Goal: Information Seeking & Learning: Learn about a topic

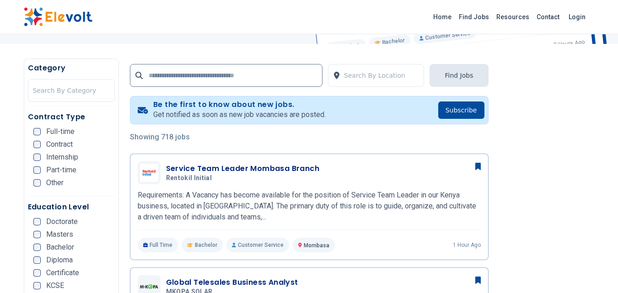
scroll to position [229, 0]
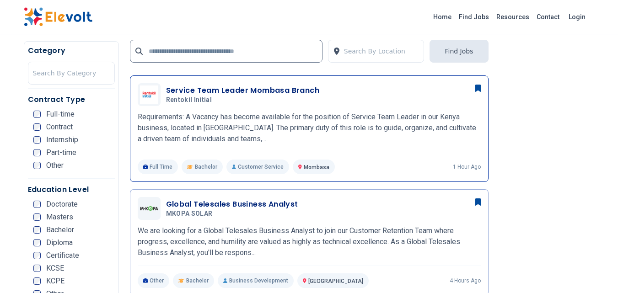
click at [208, 166] on span "Bachelor" at bounding box center [206, 166] width 22 height 7
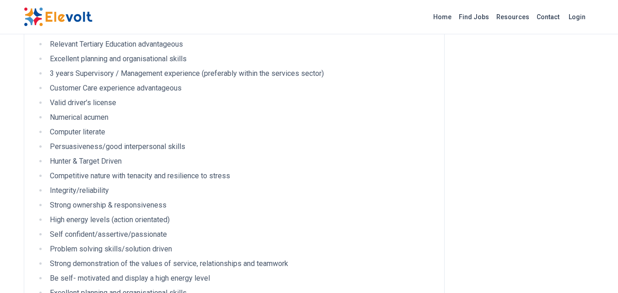
scroll to position [1051, 0]
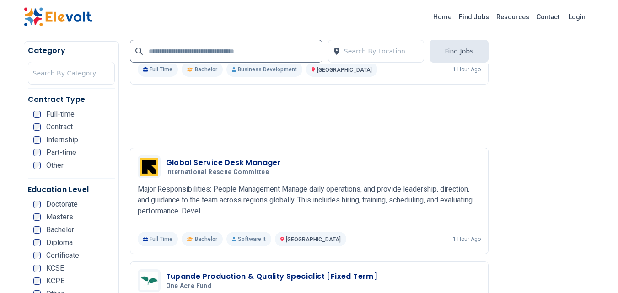
scroll to position [1326, 0]
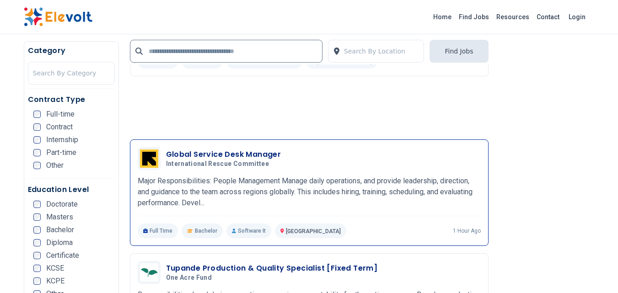
click at [207, 231] on span "Bachelor" at bounding box center [206, 230] width 22 height 7
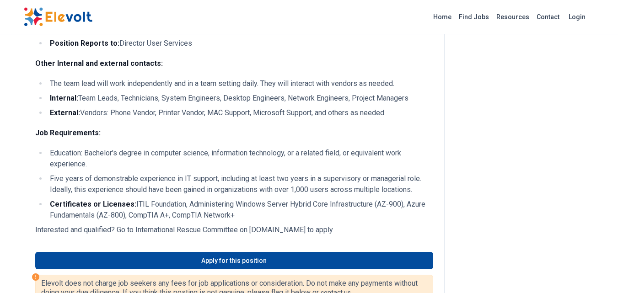
scroll to position [914, 0]
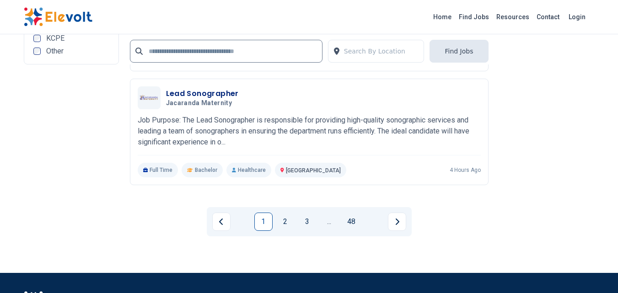
scroll to position [2057, 0]
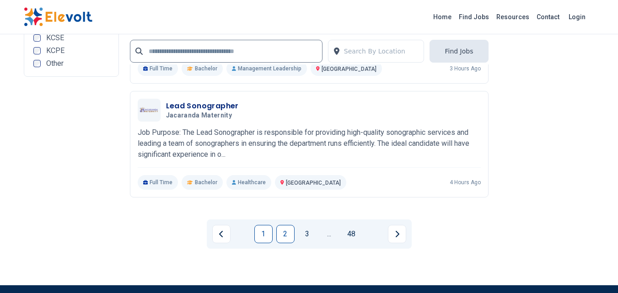
click at [288, 236] on link "2" at bounding box center [285, 234] width 18 height 18
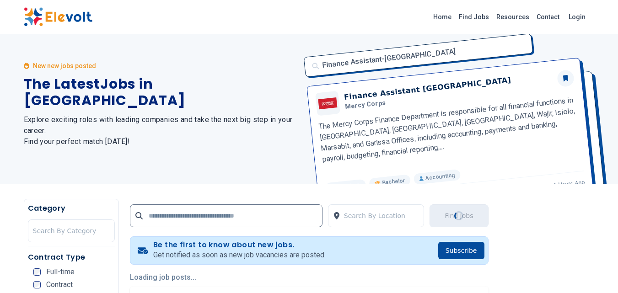
scroll to position [0, 0]
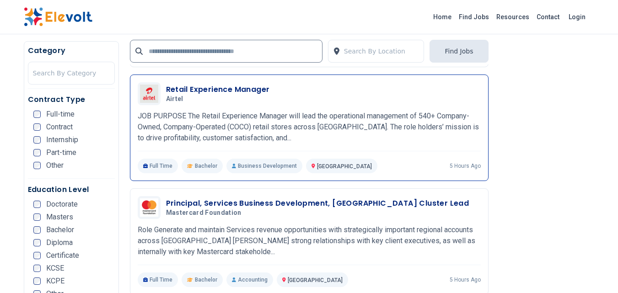
scroll to position [411, 0]
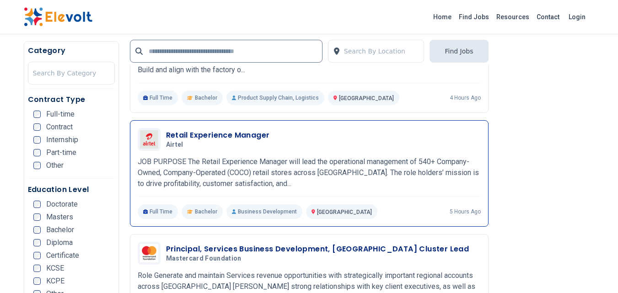
click at [203, 213] on span "Bachelor" at bounding box center [206, 211] width 22 height 7
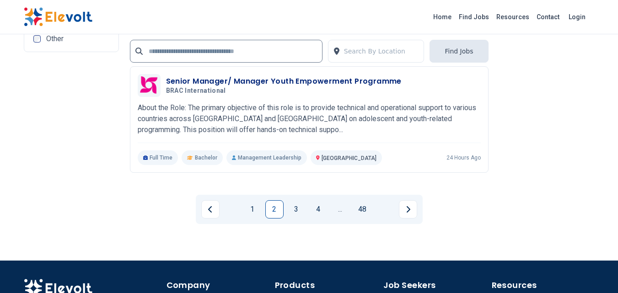
scroll to position [2057, 0]
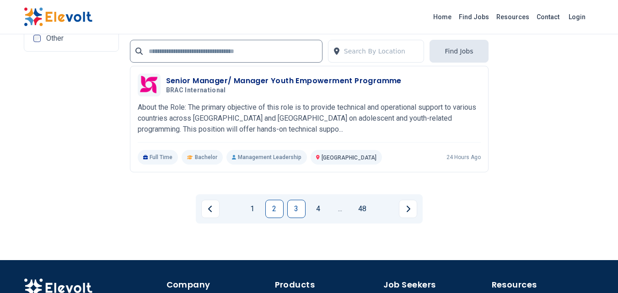
click at [292, 210] on link "3" at bounding box center [296, 209] width 18 height 18
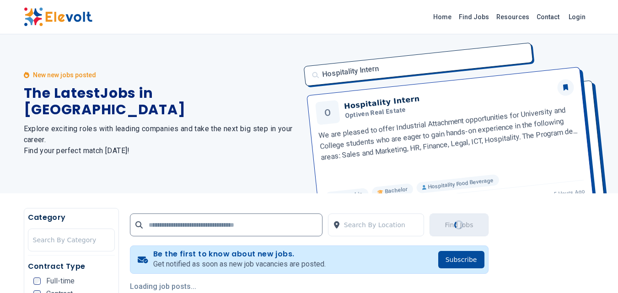
scroll to position [0, 0]
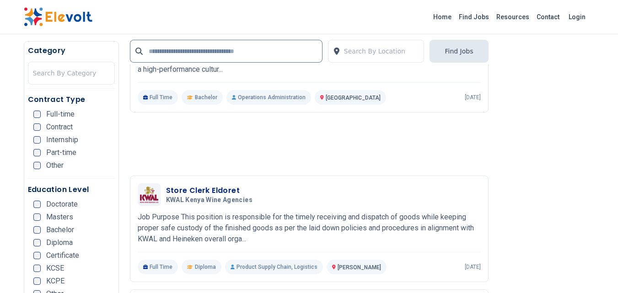
scroll to position [1371, 0]
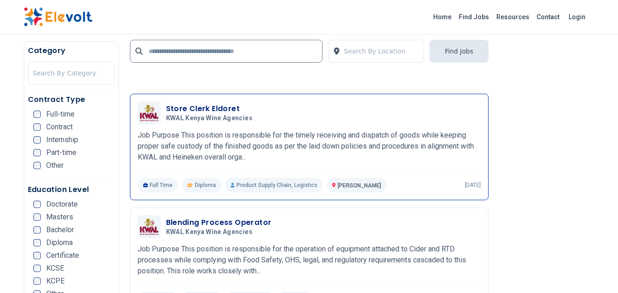
click at [203, 186] on span "Diploma" at bounding box center [205, 184] width 21 height 7
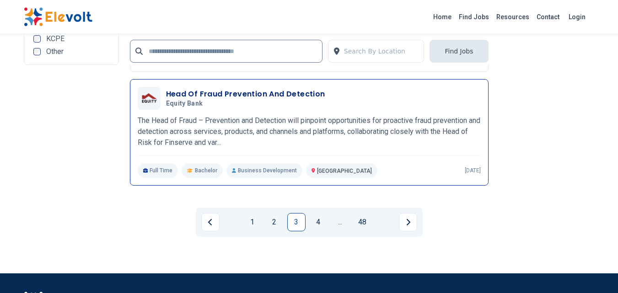
scroll to position [2011, 0]
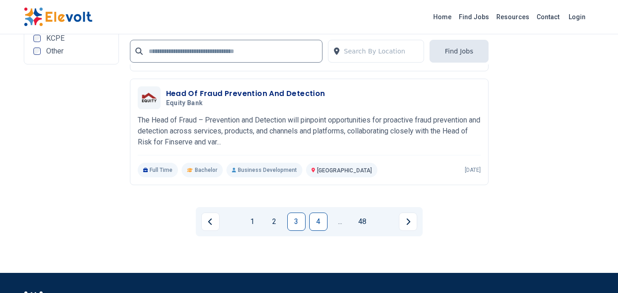
click at [317, 220] on link "4" at bounding box center [318, 222] width 18 height 18
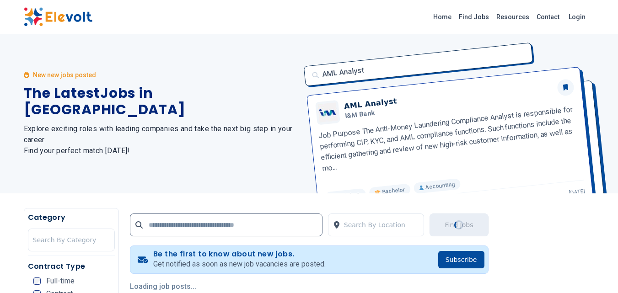
scroll to position [0, 0]
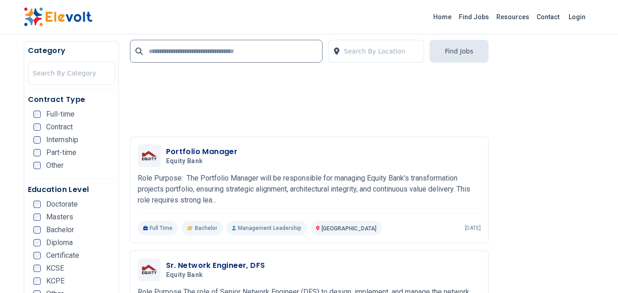
scroll to position [868, 0]
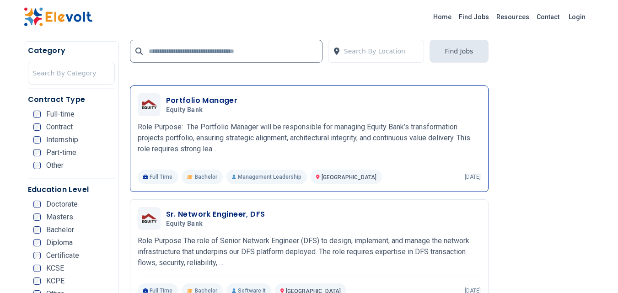
click at [211, 176] on span "Bachelor" at bounding box center [206, 176] width 22 height 7
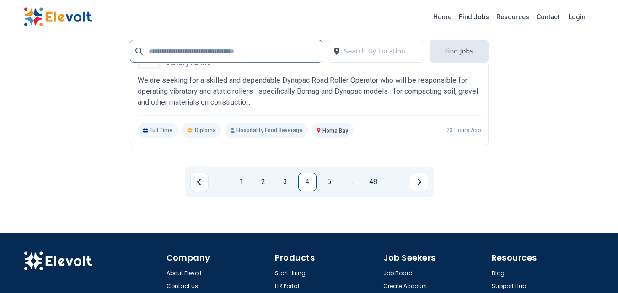
scroll to position [2148, 0]
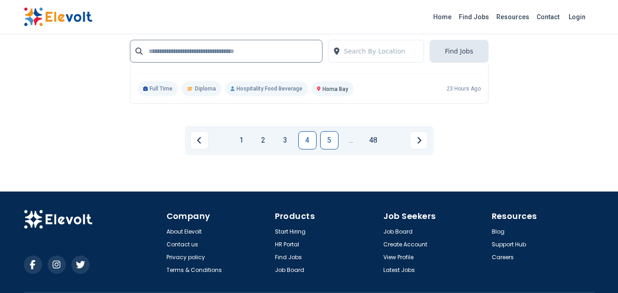
click at [329, 143] on link "5" at bounding box center [329, 140] width 18 height 18
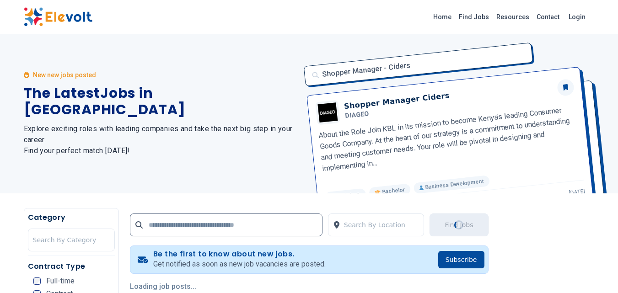
scroll to position [0, 0]
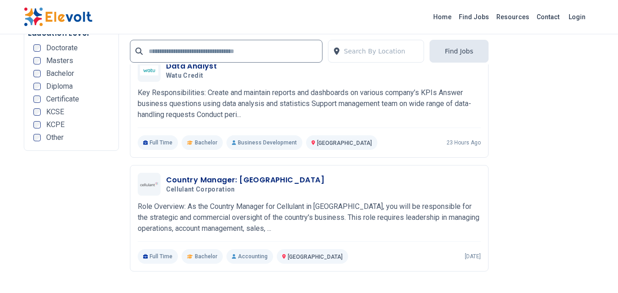
scroll to position [2148, 0]
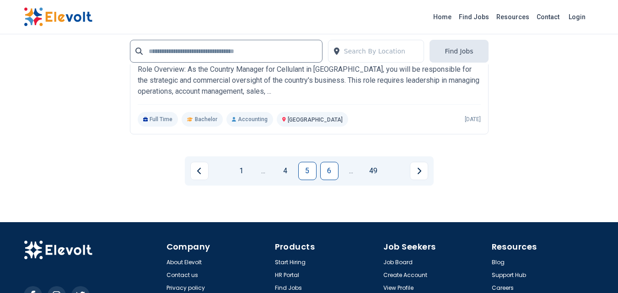
click at [330, 170] on link "6" at bounding box center [329, 171] width 18 height 18
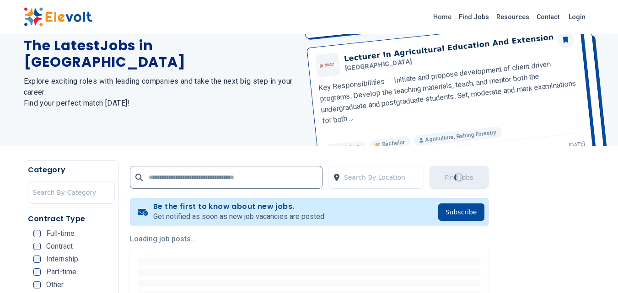
scroll to position [137, 0]
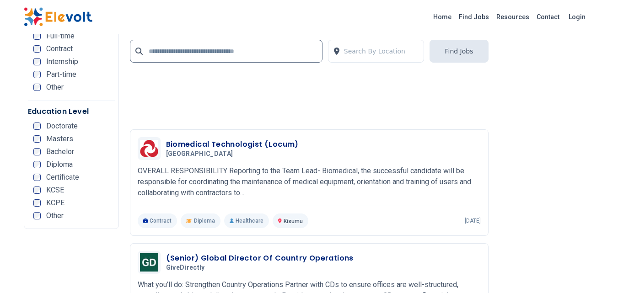
scroll to position [2011, 0]
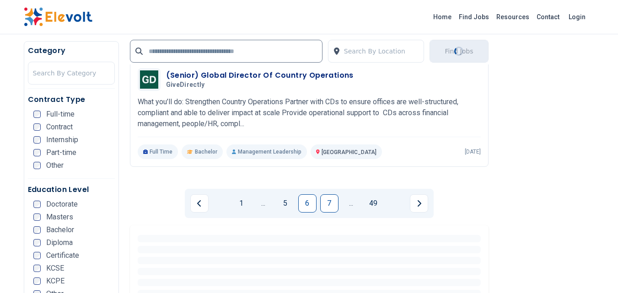
click at [327, 206] on link "7" at bounding box center [329, 203] width 18 height 18
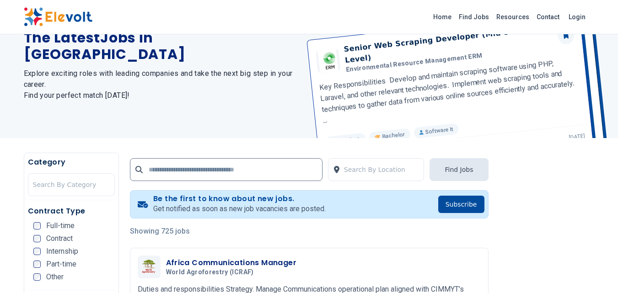
scroll to position [91, 0]
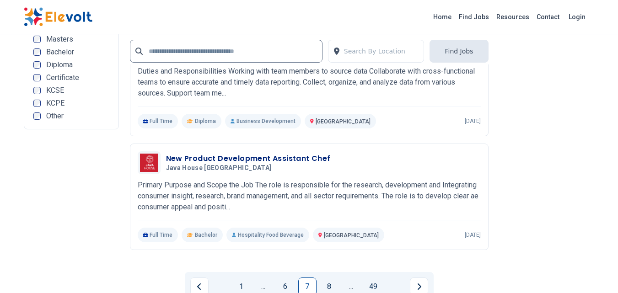
scroll to position [1965, 0]
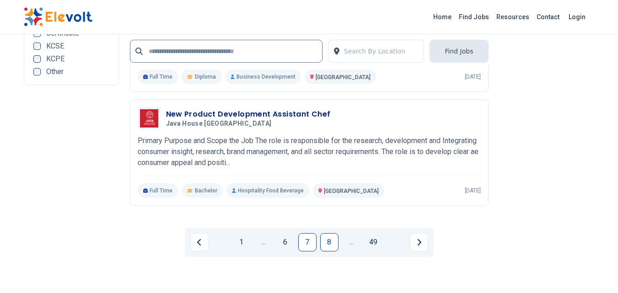
click at [330, 245] on link "8" at bounding box center [329, 242] width 18 height 18
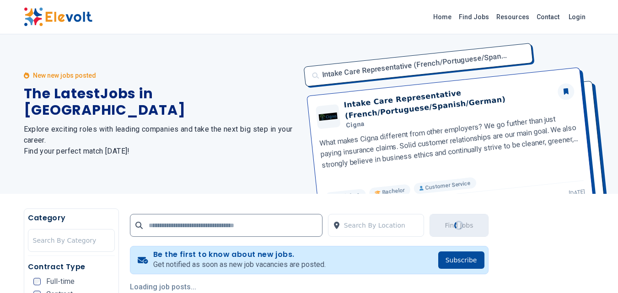
scroll to position [0, 0]
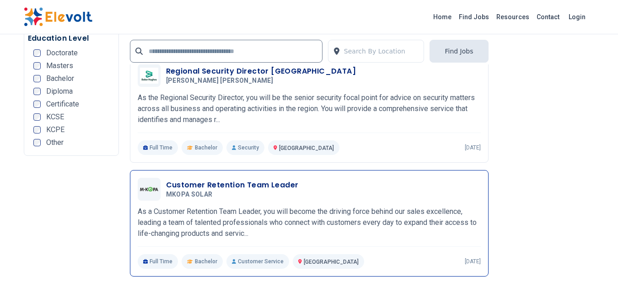
scroll to position [1965, 0]
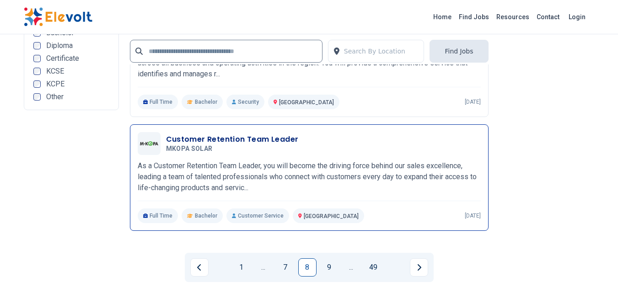
click at [210, 218] on span "Bachelor" at bounding box center [206, 215] width 22 height 7
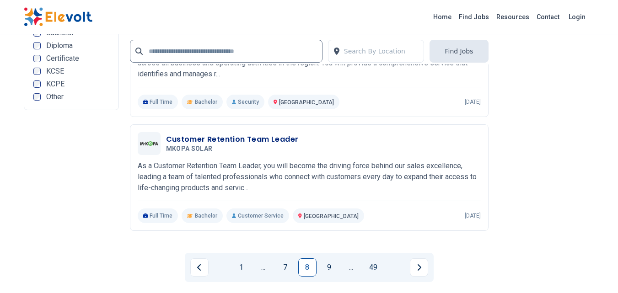
click at [328, 268] on link "9" at bounding box center [329, 267] width 18 height 18
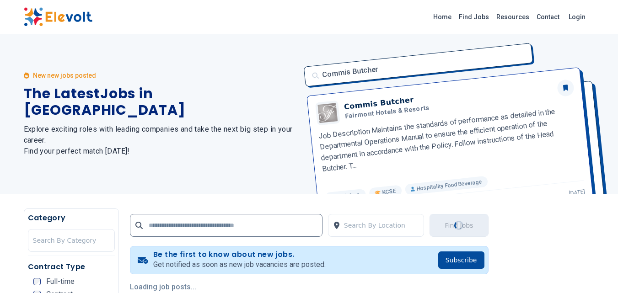
scroll to position [0, 0]
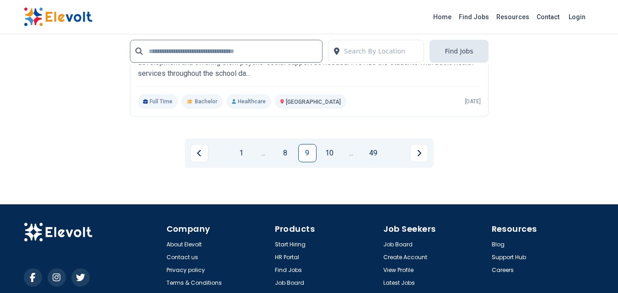
scroll to position [2178, 0]
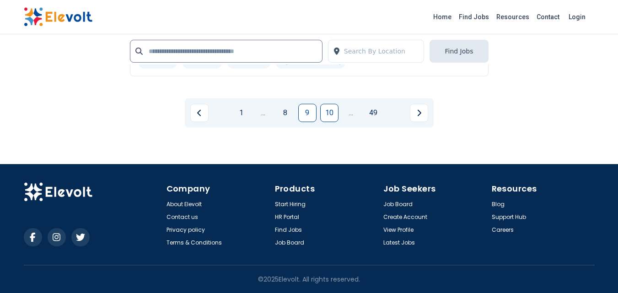
click at [330, 113] on link "10" at bounding box center [329, 113] width 18 height 18
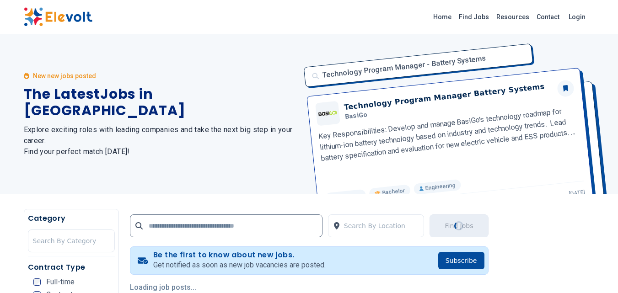
scroll to position [91, 0]
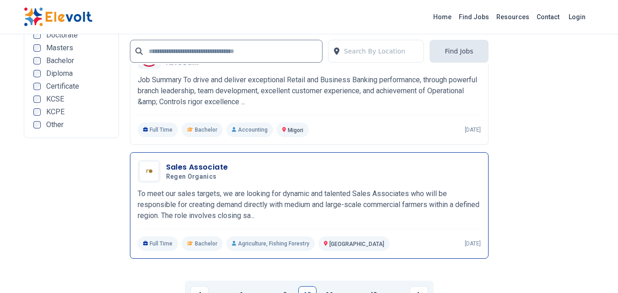
scroll to position [2057, 0]
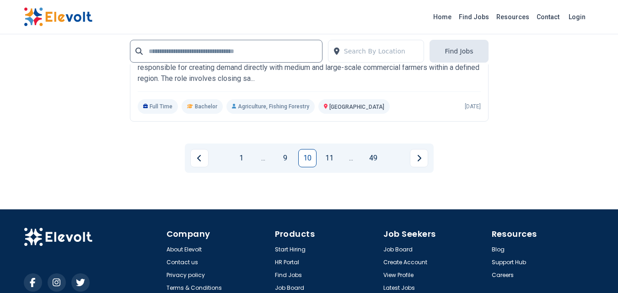
click at [330, 161] on link "11" at bounding box center [329, 158] width 18 height 18
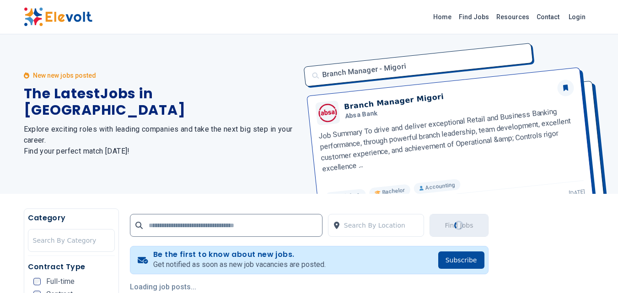
scroll to position [0, 0]
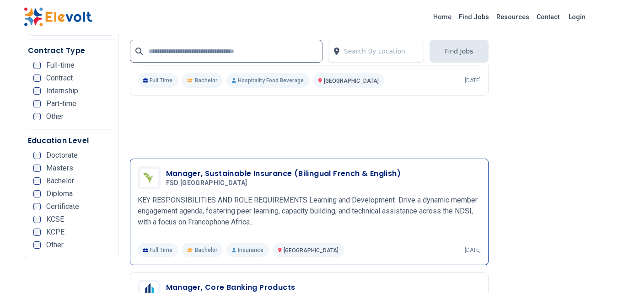
scroll to position [1965, 0]
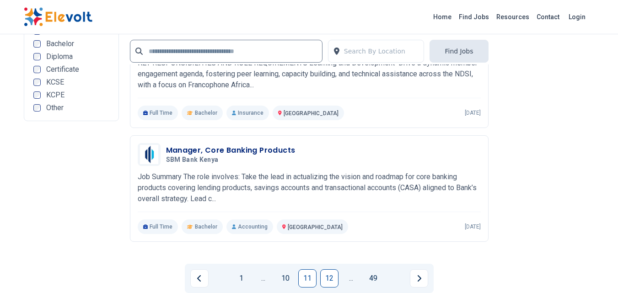
click at [328, 269] on link "12" at bounding box center [329, 278] width 18 height 18
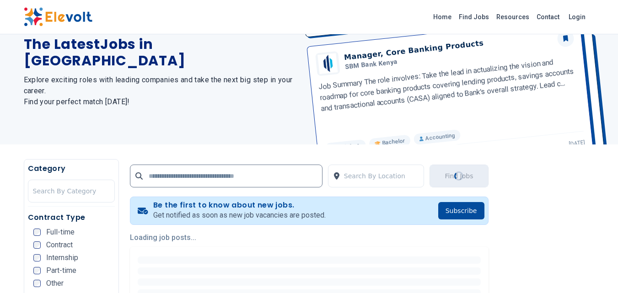
scroll to position [137, 0]
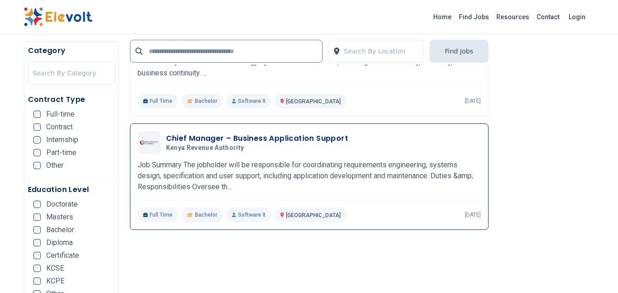
scroll to position [1188, 0]
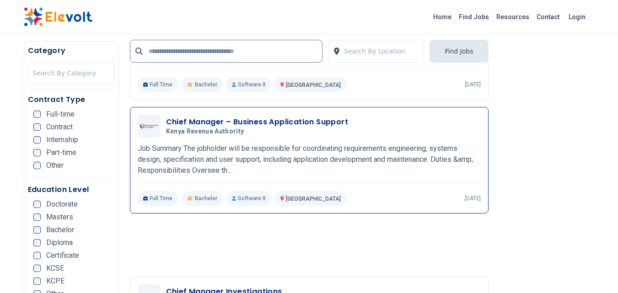
click at [202, 201] on span "Bachelor" at bounding box center [206, 198] width 22 height 7
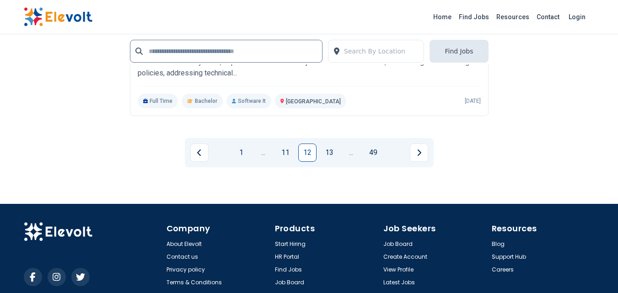
scroll to position [2120, 0]
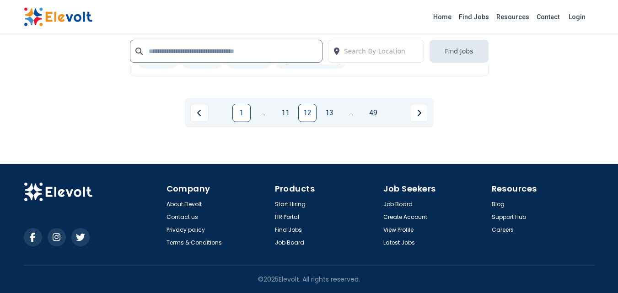
click at [243, 114] on link "1" at bounding box center [241, 113] width 18 height 18
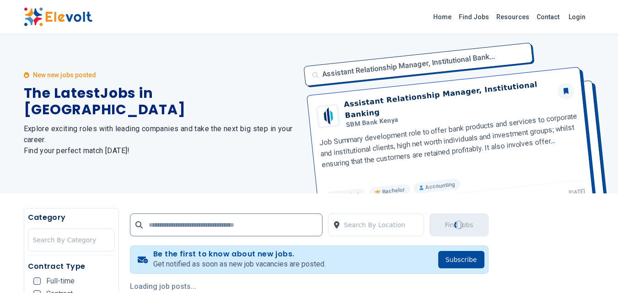
scroll to position [0, 0]
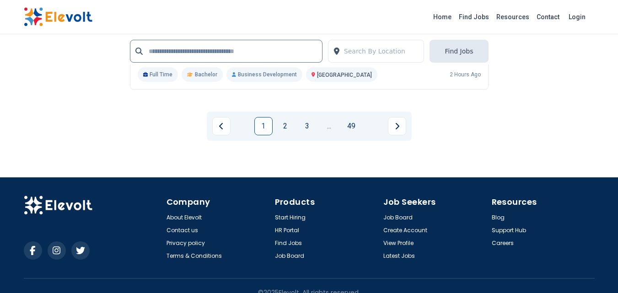
scroll to position [2095, 0]
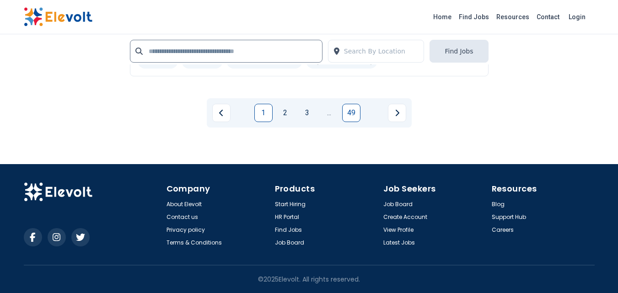
click at [351, 114] on link "49" at bounding box center [351, 113] width 18 height 18
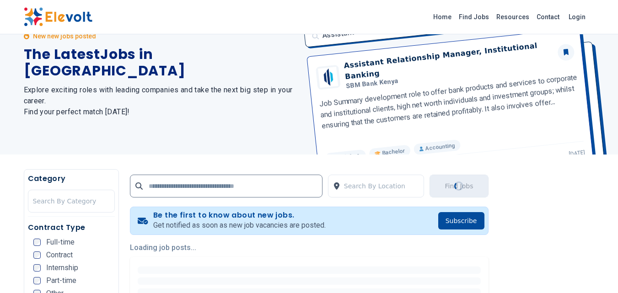
scroll to position [0, 0]
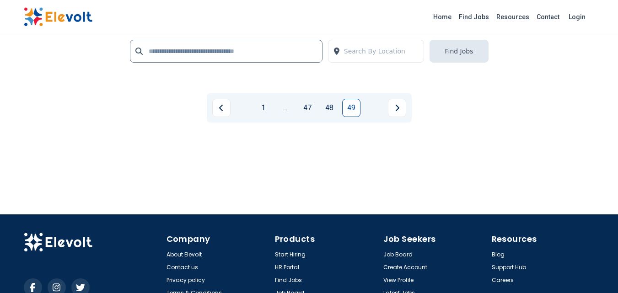
scroll to position [809, 0]
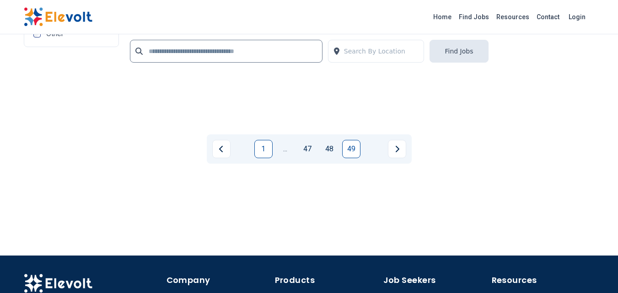
click at [264, 149] on link "1" at bounding box center [263, 149] width 18 height 18
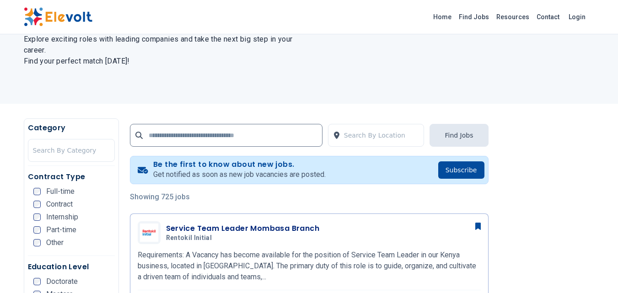
scroll to position [229, 0]
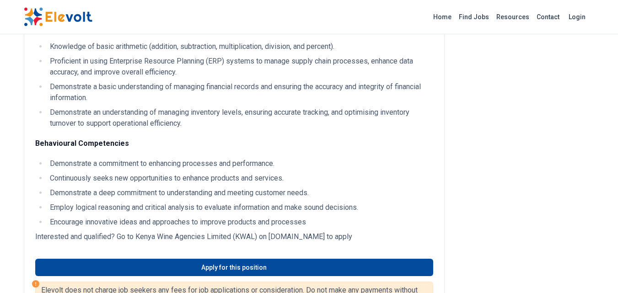
scroll to position [686, 0]
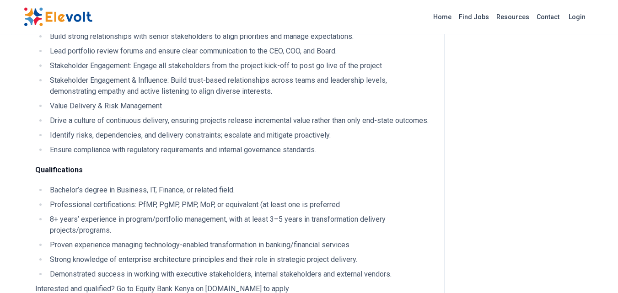
scroll to position [366, 0]
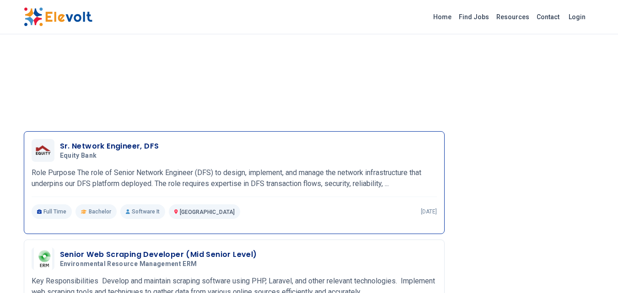
scroll to position [1427, 0]
